Goal: Information Seeking & Learning: Compare options

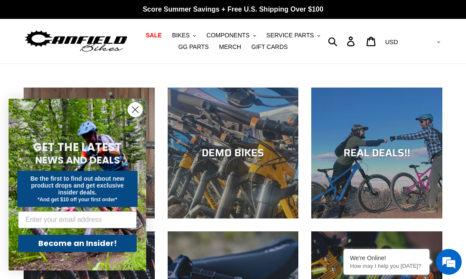
click at [133, 107] on icon "Close dialog" at bounding box center [135, 110] width 6 height 6
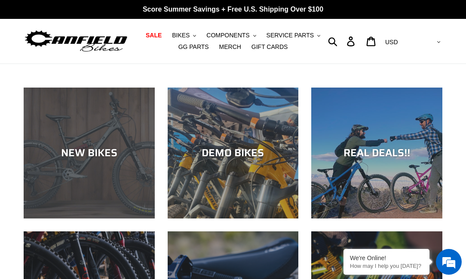
click at [109, 219] on div "NEW BIKES" at bounding box center [89, 219] width 131 height 0
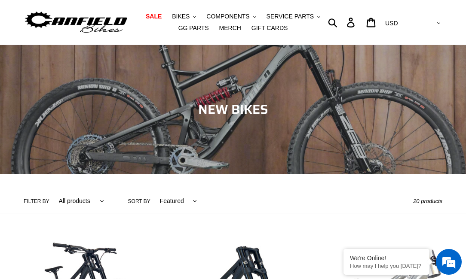
scroll to position [37, 0]
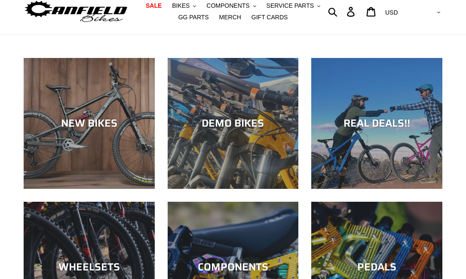
scroll to position [31, 0]
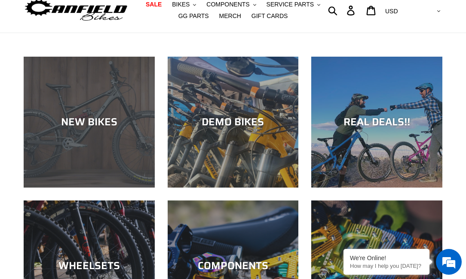
click at [94, 188] on div "NEW BIKES" at bounding box center [89, 188] width 131 height 0
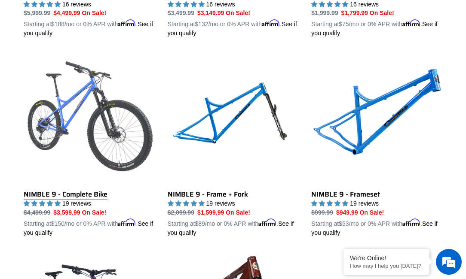
scroll to position [1210, 0]
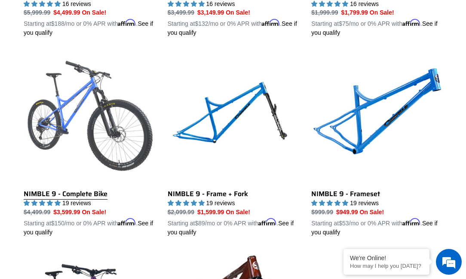
click at [99, 194] on link "NIMBLE 9 - Complete Bike" at bounding box center [89, 144] width 131 height 184
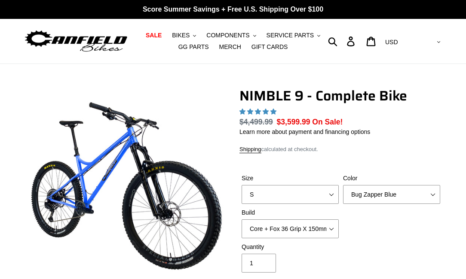
select select "highest-rating"
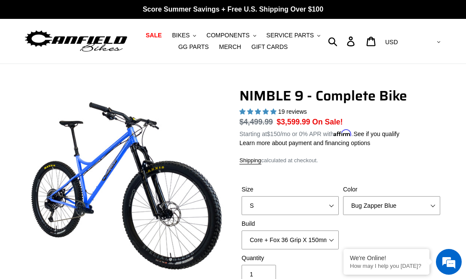
click at [388, 193] on label "Color" at bounding box center [391, 189] width 97 height 9
click at [388, 196] on select "Bug Zapper Blue Purple Haze - Sold Out Galaxy Black" at bounding box center [391, 205] width 97 height 19
click at [388, 201] on select "Bug Zapper Blue Purple Haze - Sold Out Galaxy Black" at bounding box center [391, 205] width 97 height 19
click at [343, 196] on select "Bug Zapper Blue Purple Haze - Sold Out Galaxy Black" at bounding box center [391, 205] width 97 height 19
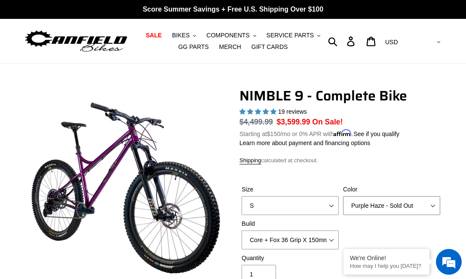
click at [381, 211] on select "Bug Zapper Blue Purple Haze - Sold Out Galaxy Black" at bounding box center [391, 205] width 97 height 19
click at [343, 196] on select "Bug Zapper Blue Purple Haze - Sold Out Galaxy Black" at bounding box center [391, 205] width 97 height 19
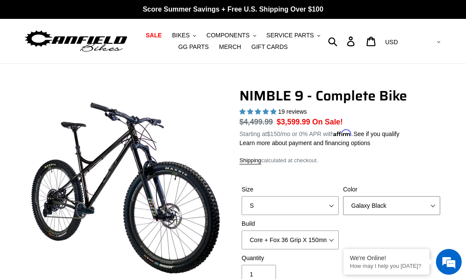
click at [379, 207] on select "Bug Zapper Blue Purple Haze - Sold Out Galaxy Black" at bounding box center [391, 205] width 97 height 19
select select "Bug Zapper Blue"
click at [343, 196] on select "Bug Zapper Blue Purple Haze - Sold Out Galaxy Black" at bounding box center [391, 205] width 97 height 19
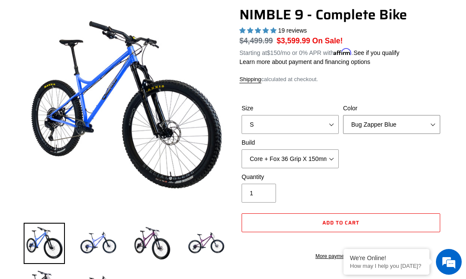
scroll to position [82, 0]
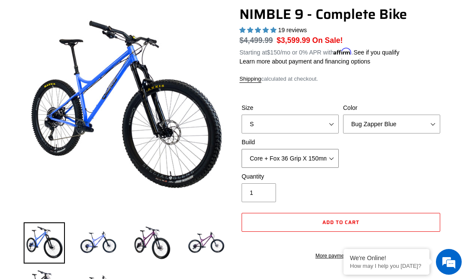
click at [332, 159] on select "Core + Fox 36 Grip X 150mm Pro + Fox 36 Grip X 150mm Core + RockShox Lyrik Ulti…" at bounding box center [289, 158] width 97 height 19
click at [327, 126] on select "S M L XL" at bounding box center [289, 124] width 97 height 19
select select "M"
click at [241, 115] on select "S M L XL" at bounding box center [289, 124] width 97 height 19
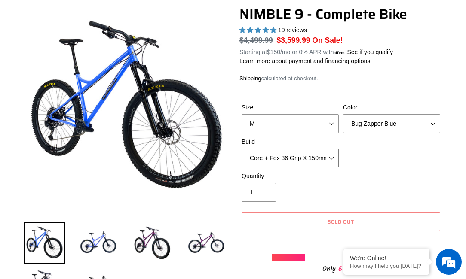
click at [323, 151] on select "Core + Fox 36 Grip X 150mm Pro + Fox 36 Grip X 150mm Core + RockShox Lyrik Ulti…" at bounding box center [289, 158] width 97 height 19
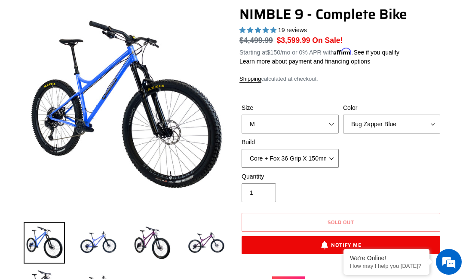
select select "Pro + Fox 36 Grip X 150mm"
click at [241, 149] on select "Core + Fox 36 Grip X 150mm Pro + Fox 36 Grip X 150mm Core + RockShox Lyrik Ulti…" at bounding box center [289, 158] width 97 height 19
click at [318, 165] on select "Core + Fox 36 Grip X 150mm Pro + Fox 36 Grip X 150mm Core + RockShox Lyrik Ulti…" at bounding box center [289, 158] width 97 height 19
click at [241, 149] on select "Core + Fox 36 Grip X 150mm Pro + Fox 36 Grip X 150mm Core + RockShox Lyrik Ulti…" at bounding box center [289, 158] width 97 height 19
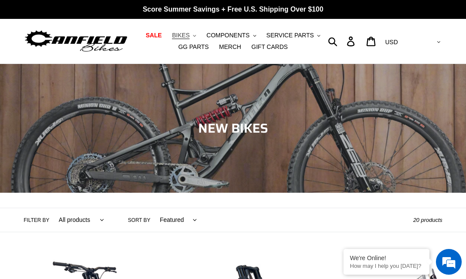
click at [193, 34] on button "BIKES .cls-1{fill:#231f20}" at bounding box center [184, 36] width 33 height 12
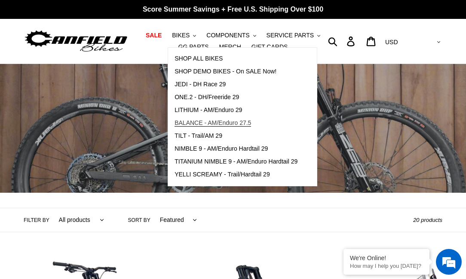
click at [193, 122] on span "BALANCE - AM/Enduro 27.5" at bounding box center [212, 122] width 76 height 7
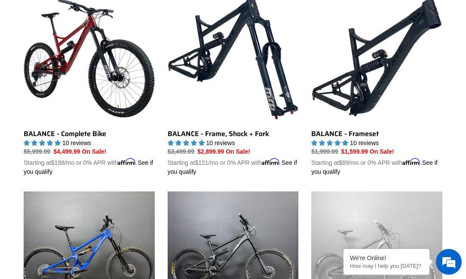
scroll to position [255, 0]
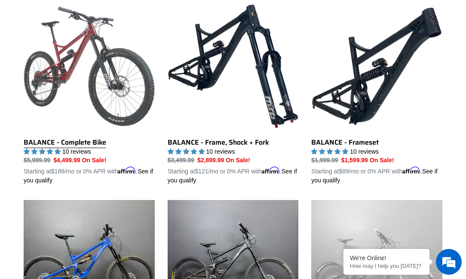
click at [67, 146] on link "BALANCE - Complete Bike" at bounding box center [89, 93] width 131 height 184
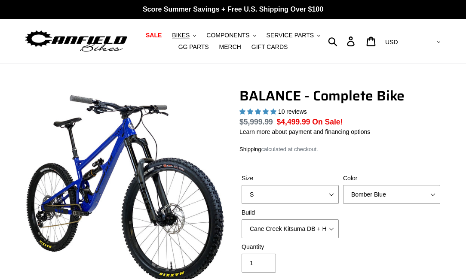
select select "highest-rating"
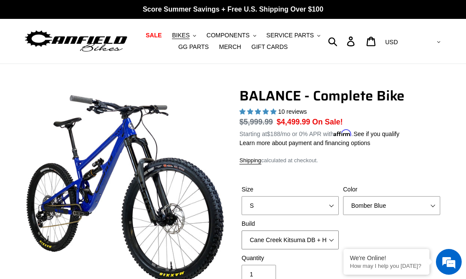
click at [328, 238] on select "Cane Creek Kitsuma DB + Helm MKII + SRAM GX Cane Creek Kitsuma DB + Helm MKII +…" at bounding box center [289, 240] width 97 height 19
select select "RockShox Vivid ULT + Zeb ULT + Shimano XT"
click at [241, 231] on select "Cane Creek Kitsuma DB + Helm MKII + SRAM GX Cane Creek Kitsuma DB + Helm MKII +…" at bounding box center [289, 240] width 97 height 19
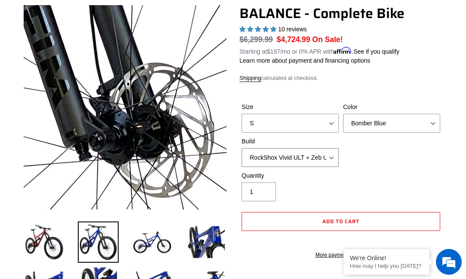
scroll to position [83, 0]
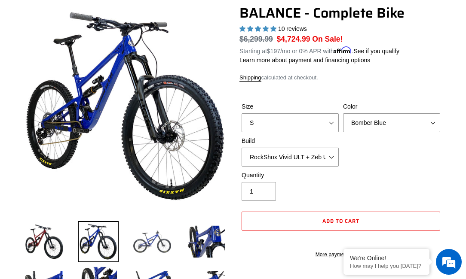
click at [156, 244] on img at bounding box center [151, 241] width 41 height 41
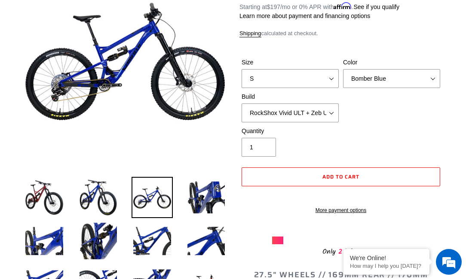
scroll to position [128, 0]
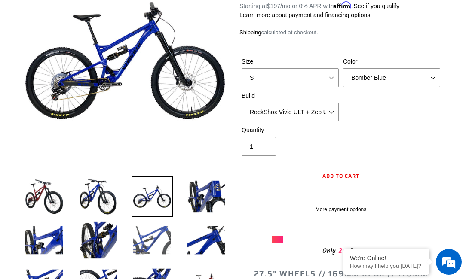
click at [157, 245] on img at bounding box center [151, 240] width 41 height 41
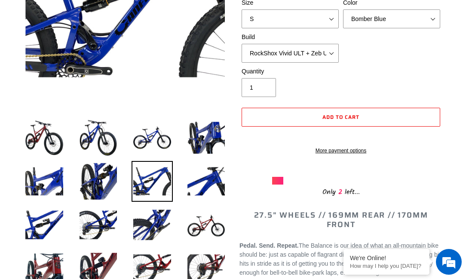
scroll to position [190, 0]
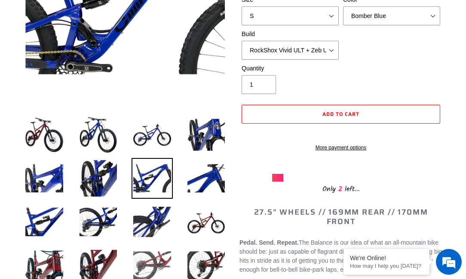
click at [161, 264] on img at bounding box center [151, 265] width 41 height 41
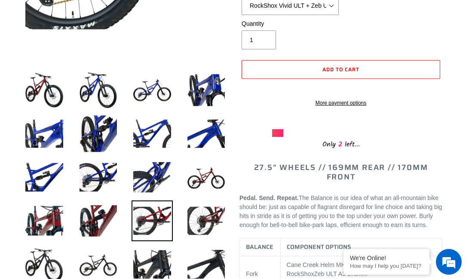
scroll to position [230, 0]
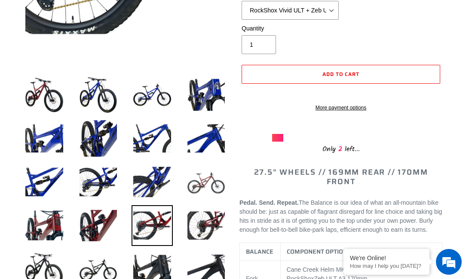
click at [193, 194] on img at bounding box center [206, 182] width 41 height 41
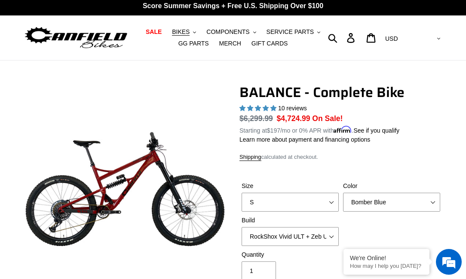
scroll to position [0, 0]
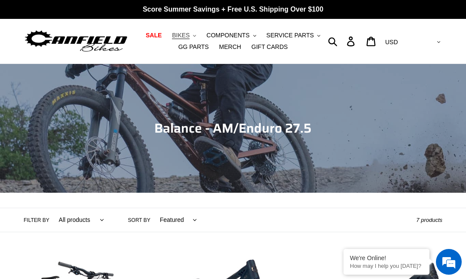
click at [188, 34] on span "BIKES" at bounding box center [181, 35] width 18 height 7
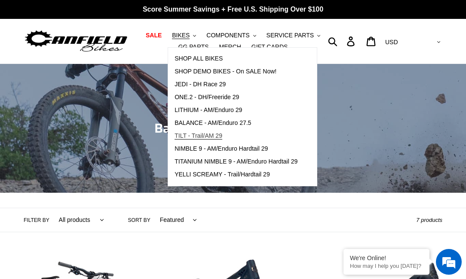
click at [190, 132] on span "TILT - Trail/AM 29" at bounding box center [198, 135] width 48 height 7
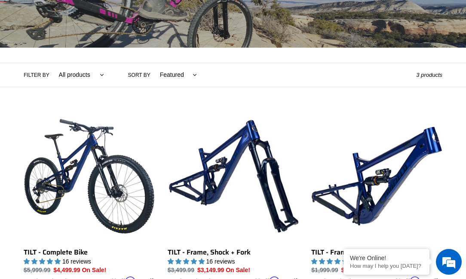
scroll to position [155, 0]
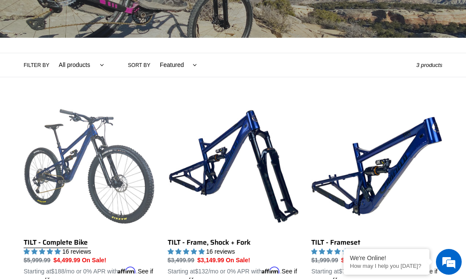
click at [117, 183] on link "TILT - Complete Bike" at bounding box center [89, 193] width 131 height 184
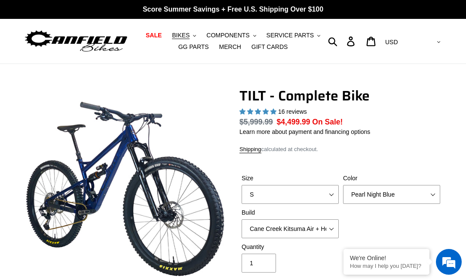
select select "highest-rating"
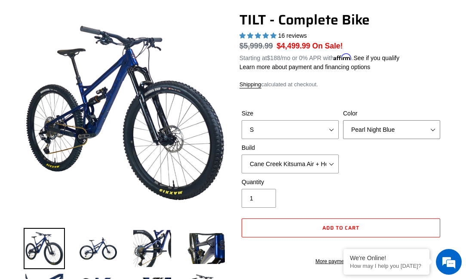
click at [361, 130] on select "Pearl Night Blue Stealth Silver Raw" at bounding box center [391, 129] width 97 height 19
select select "Raw"
click at [343, 120] on select "Pearl Night Blue Stealth Silver Raw" at bounding box center [391, 129] width 97 height 19
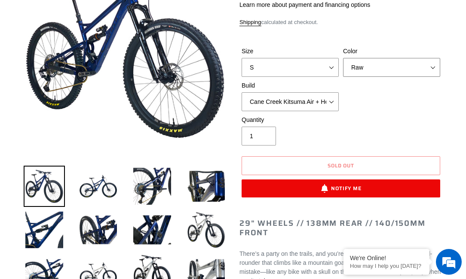
scroll to position [139, 0]
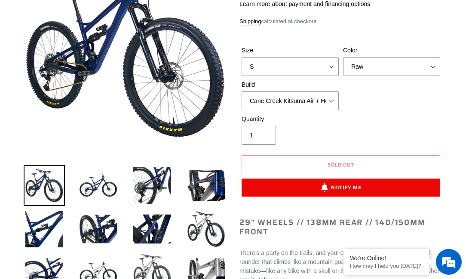
click at [149, 265] on img at bounding box center [151, 272] width 41 height 41
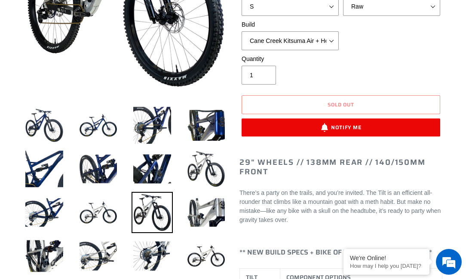
scroll to position [200, 0]
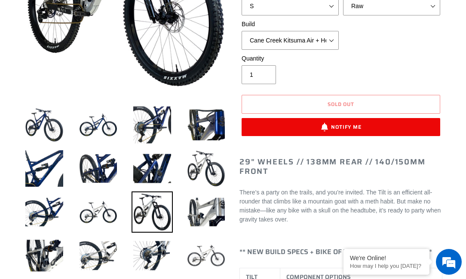
click at [198, 253] on img at bounding box center [206, 255] width 41 height 41
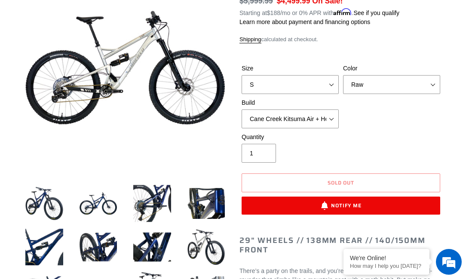
scroll to position [121, 0]
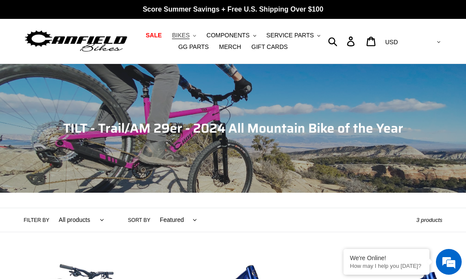
click at [182, 38] on span "BIKES" at bounding box center [181, 35] width 18 height 7
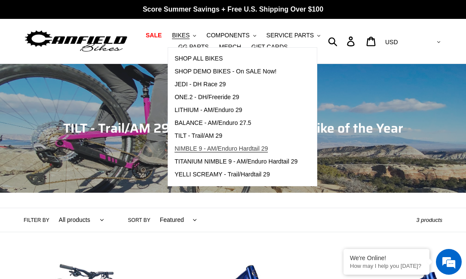
click at [197, 151] on span "NIMBLE 9 - AM/Enduro Hardtail 29" at bounding box center [220, 148] width 93 height 7
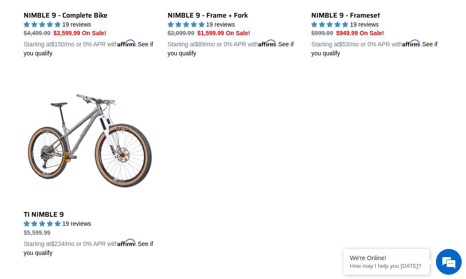
scroll to position [381, 0]
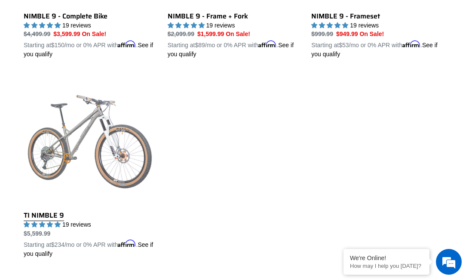
click at [134, 174] on link "TI NIMBLE 9" at bounding box center [89, 166] width 131 height 184
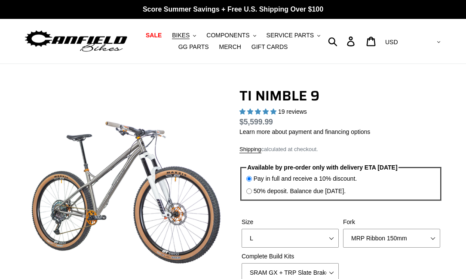
select select "highest-rating"
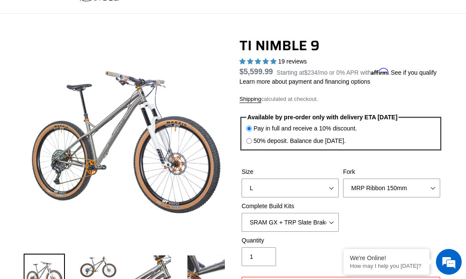
scroll to position [52, 0]
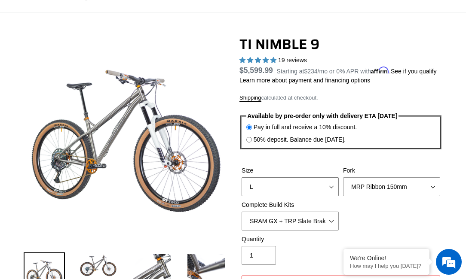
click at [321, 196] on select "S M L XL / XXL (Specify at checkout)" at bounding box center [289, 186] width 97 height 19
select select "M"
click at [241, 187] on select "S M L XL / XXL (Specify at checkout)" at bounding box center [289, 186] width 97 height 19
click at [369, 194] on select "MRP Ribbon 150mm RockShox Lyrik 150mm Fox Factory 36 150mm Cane Creek Helm 150m…" at bounding box center [391, 186] width 97 height 19
click at [343, 187] on select "MRP Ribbon 150mm RockShox Lyrik 150mm Fox Factory 36 150mm Cane Creek Helm 150m…" at bounding box center [391, 186] width 97 height 19
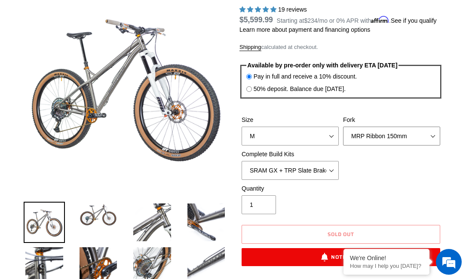
scroll to position [108, 0]
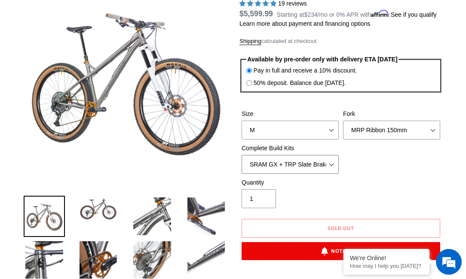
click at [314, 174] on select "SRAM GX + TRP Slate Brakes + Rotors + e13 LG-1 Wheels SHIMANO XT + SHIMANO brak…" at bounding box center [289, 164] width 97 height 19
select select "SHIMANO XTR + HOPE Brakes + DT Swiss Carbon Wheels"
click at [241, 165] on select "SRAM GX + TRP Slate Brakes + Rotors + e13 LG-1 Wheels SHIMANO XT + SHIMANO brak…" at bounding box center [289, 164] width 97 height 19
click at [320, 174] on select "SRAM GX + TRP Slate Brakes + Rotors + e13 LG-1 Wheels SHIMANO XT + SHIMANO brak…" at bounding box center [289, 164] width 97 height 19
click at [241, 165] on select "SRAM GX + TRP Slate Brakes + Rotors + e13 LG-1 Wheels SHIMANO XT + SHIMANO brak…" at bounding box center [289, 164] width 97 height 19
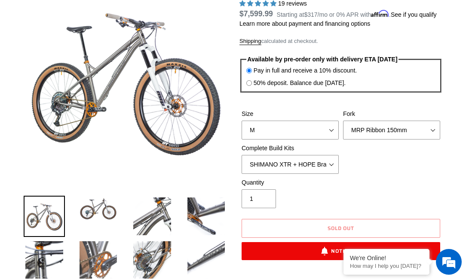
click at [106, 258] on img at bounding box center [98, 260] width 41 height 41
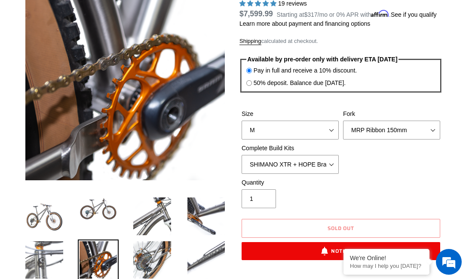
click at [58, 254] on img at bounding box center [44, 260] width 41 height 41
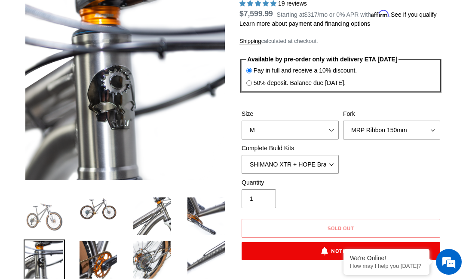
click at [49, 222] on img at bounding box center [44, 216] width 41 height 41
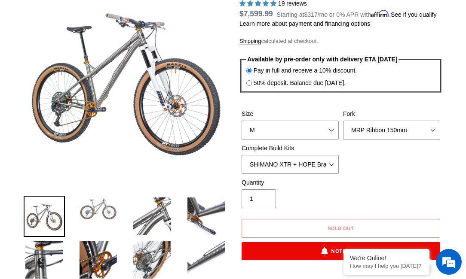
click at [90, 216] on img at bounding box center [98, 209] width 41 height 26
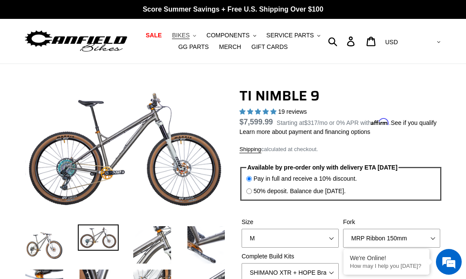
click at [187, 37] on span "BIKES" at bounding box center [181, 35] width 18 height 7
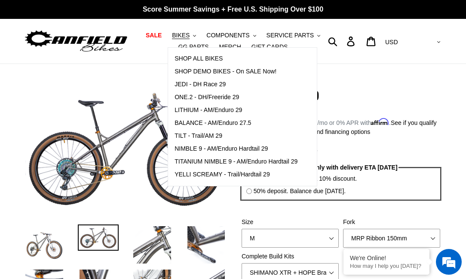
click at [350, 107] on div "19 reviews" at bounding box center [340, 111] width 203 height 9
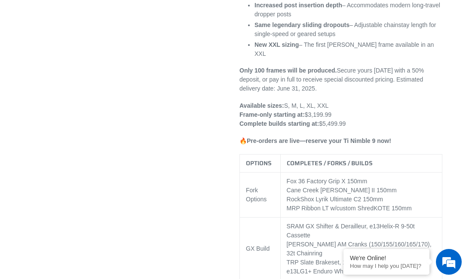
scroll to position [610, 0]
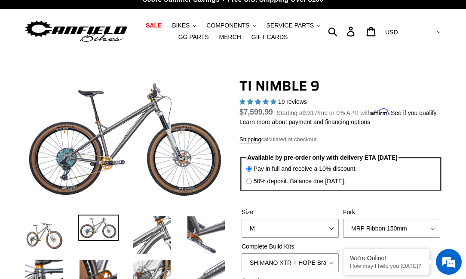
scroll to position [0, 0]
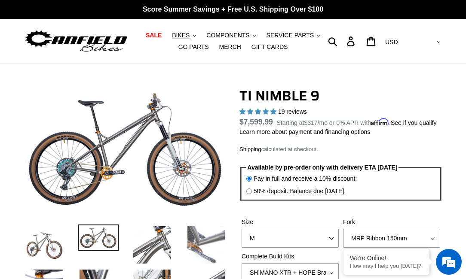
click at [193, 244] on img at bounding box center [206, 245] width 41 height 41
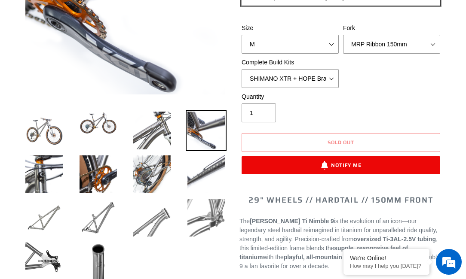
scroll to position [210, 0]
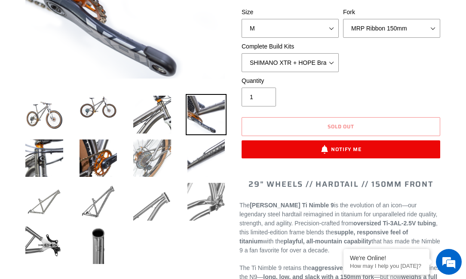
click at [158, 164] on img at bounding box center [151, 158] width 41 height 41
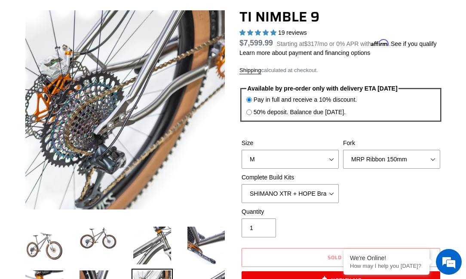
scroll to position [78, 0]
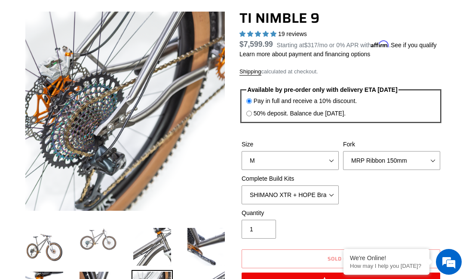
click at [111, 251] on img at bounding box center [98, 239] width 41 height 26
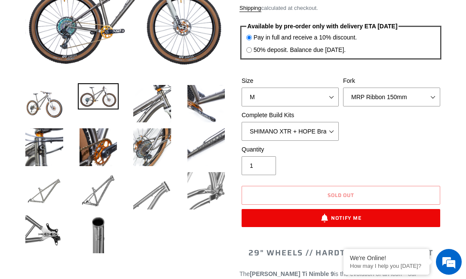
scroll to position [0, 0]
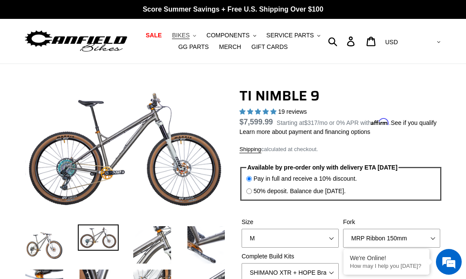
click at [193, 32] on button "BIKES .cls-1{fill:#231f20}" at bounding box center [184, 36] width 33 height 12
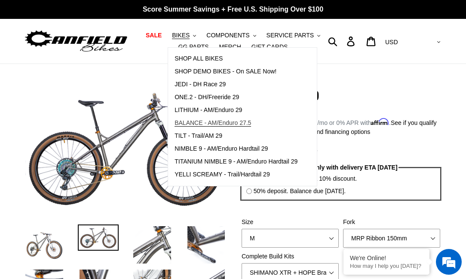
click at [185, 125] on span "BALANCE - AM/Enduro 27.5" at bounding box center [212, 122] width 76 height 7
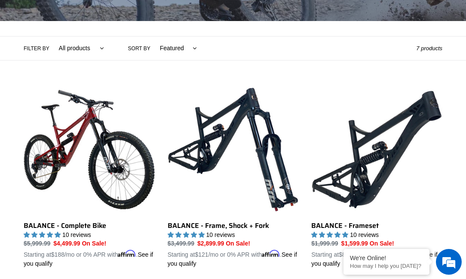
scroll to position [173, 0]
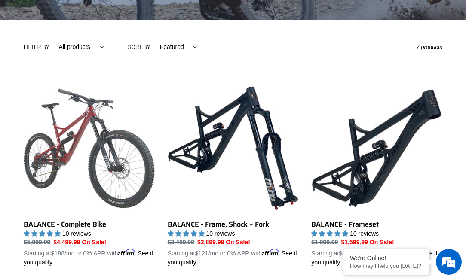
click at [130, 196] on link "BALANCE - Complete Bike" at bounding box center [89, 175] width 131 height 184
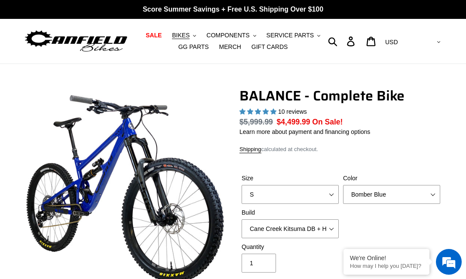
select select "highest-rating"
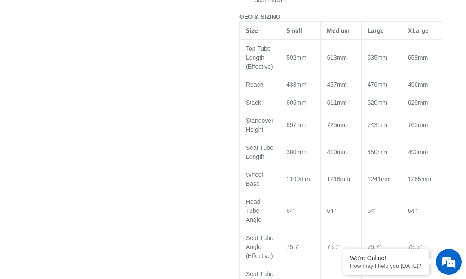
scroll to position [1174, 0]
